Goal: Information Seeking & Learning: Check status

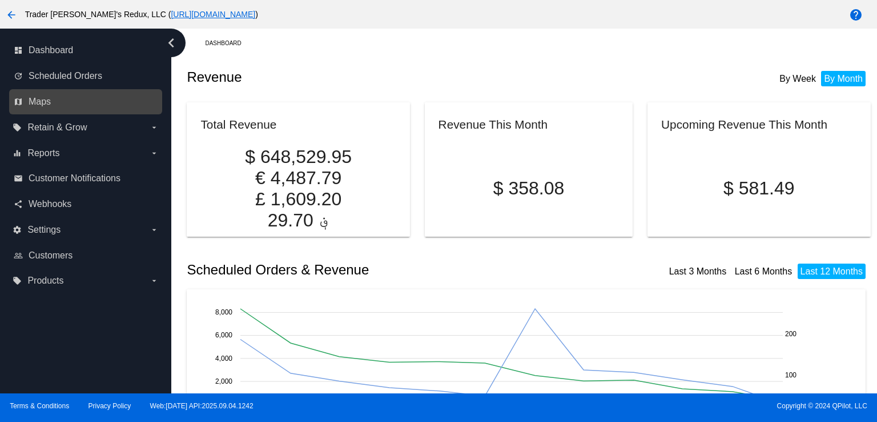
click at [20, 105] on icon "map" at bounding box center [18, 101] width 9 height 9
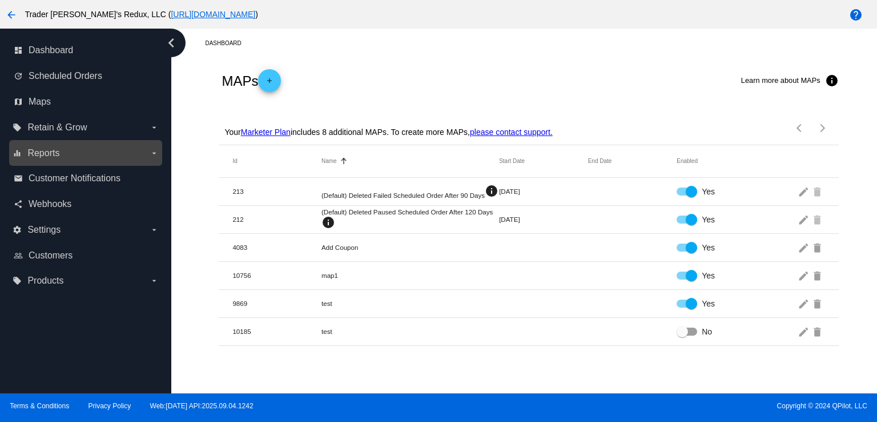
click at [109, 161] on label "equalizer Reports arrow_drop_down" at bounding box center [86, 153] width 146 height 18
click at [0, 0] on input "equalizer Reports arrow_drop_down" at bounding box center [0, 0] width 0 height 0
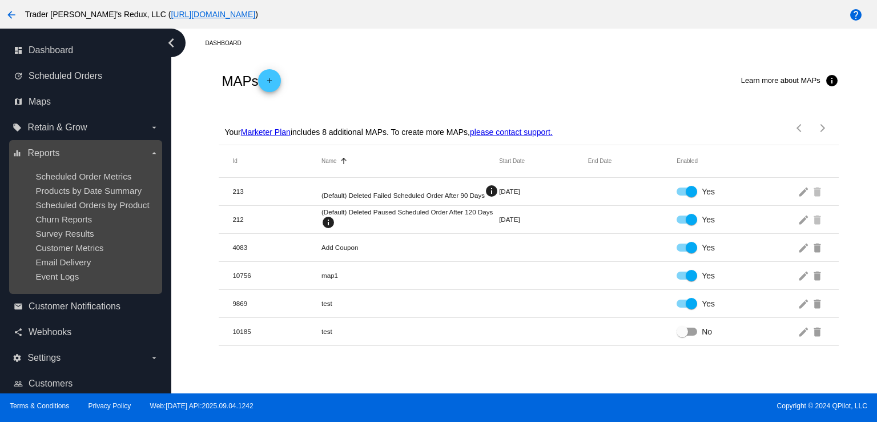
click at [100, 166] on ul "Scheduled Order Metrics Products by Date Summary Scheduled Orders by Product Ch…" at bounding box center [86, 226] width 146 height 128
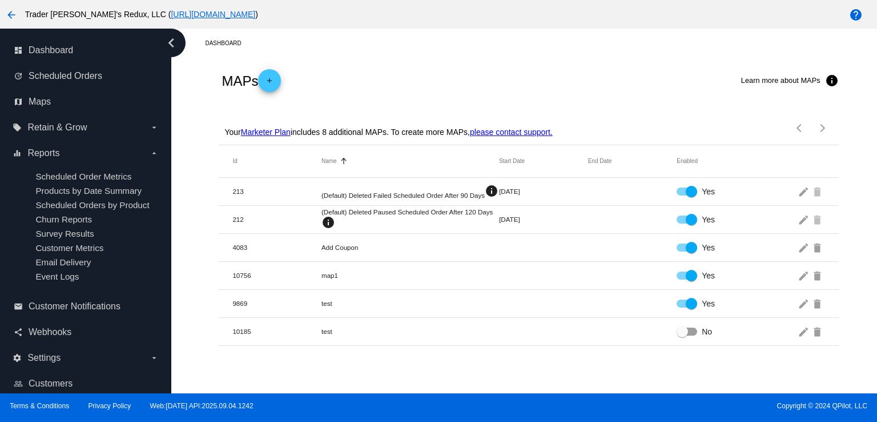
drag, startPoint x: 185, startPoint y: 187, endPoint x: 450, endPoint y: 189, distance: 264.5
click at [329, 197] on app-dashboard-maps "MAPs add Learn more about MAPs info Your Marketer Plan includes 8 additional MA…" at bounding box center [529, 202] width 684 height 288
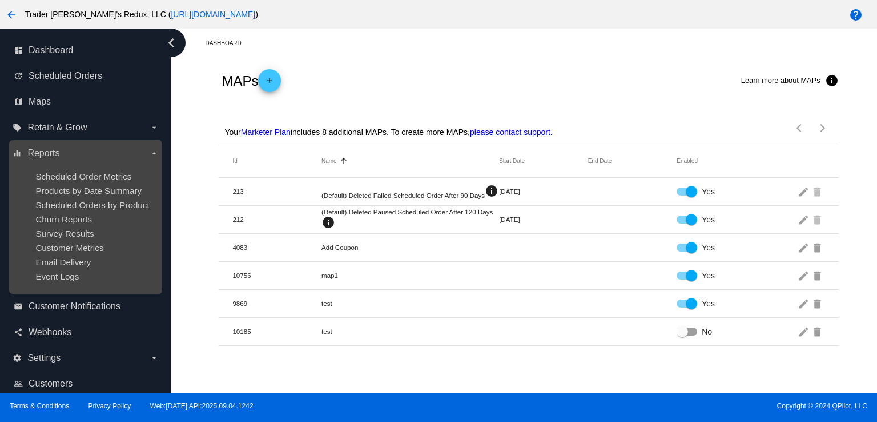
click at [82, 195] on div "Products by Date Summary" at bounding box center [94, 191] width 118 height 10
click at [91, 207] on span "Scheduled Orders by Product" at bounding box center [92, 205] width 114 height 10
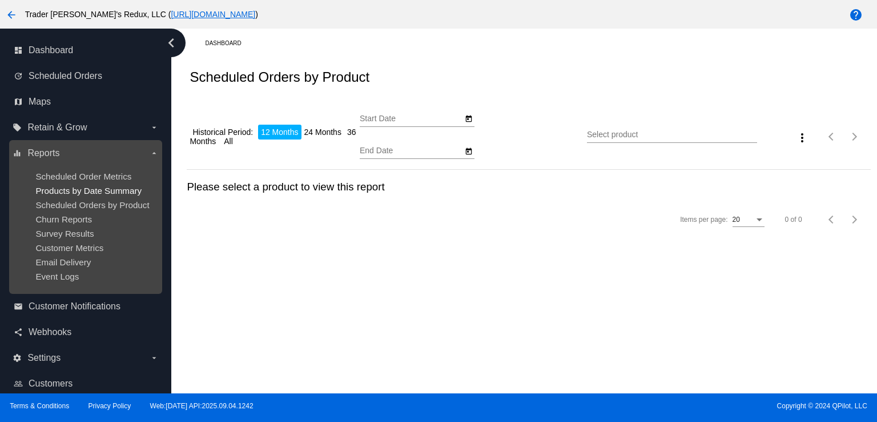
click at [90, 187] on span "Products by Date Summary" at bounding box center [88, 191] width 106 height 10
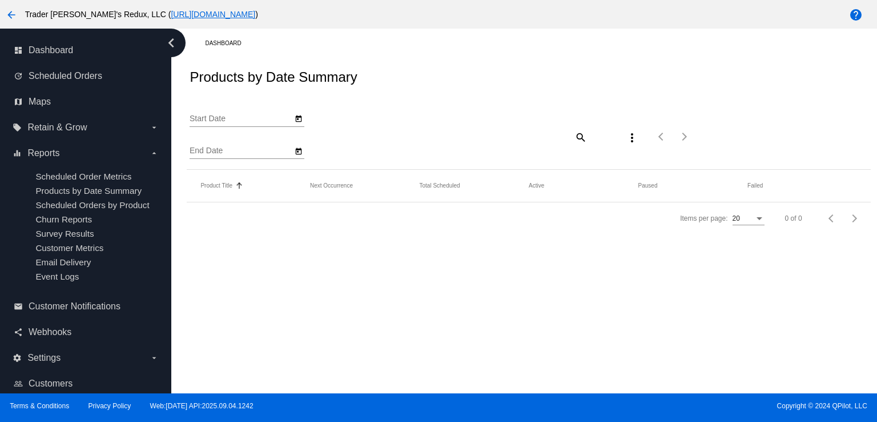
type input "[DATE]"
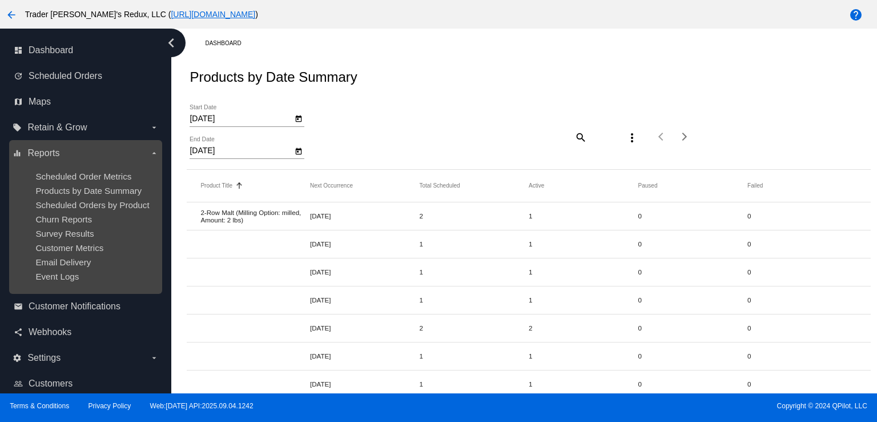
click at [74, 255] on ul "Scheduled Order Metrics Products by Date Summary Scheduled Orders by Product Ch…" at bounding box center [86, 226] width 146 height 128
drag, startPoint x: 72, startPoint y: 247, endPoint x: 83, endPoint y: 227, distance: 23.0
click at [72, 246] on span "Customer Metrics" at bounding box center [69, 248] width 68 height 10
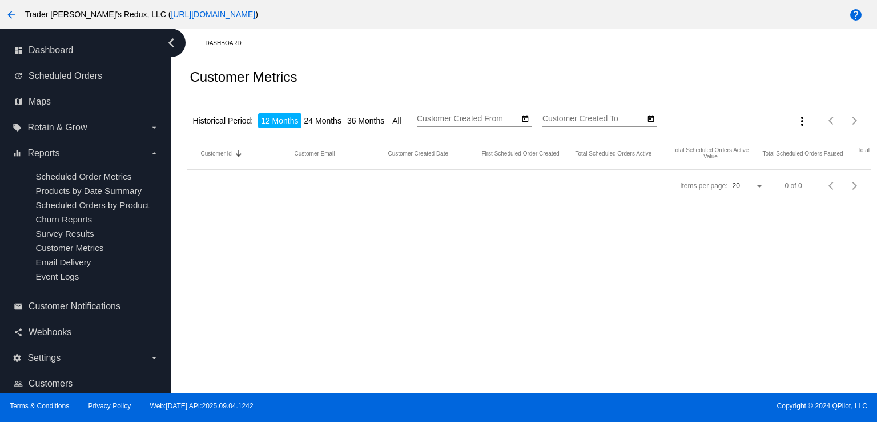
type input "[DATE]"
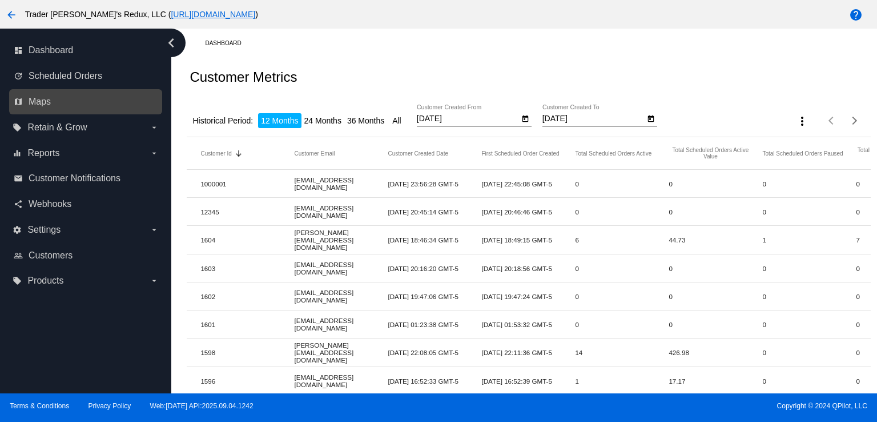
click at [73, 111] on div "map Maps" at bounding box center [85, 102] width 153 height 26
